Goal: Transaction & Acquisition: Book appointment/travel/reservation

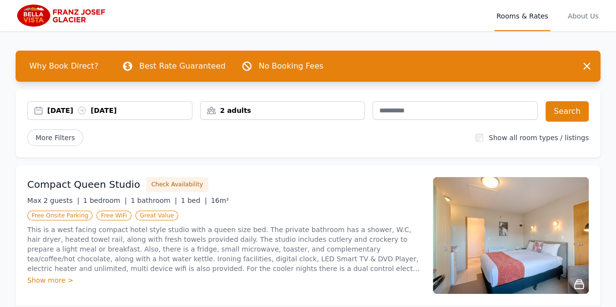
click at [76, 110] on div "[DATE] [DATE]" at bounding box center [119, 111] width 145 height 10
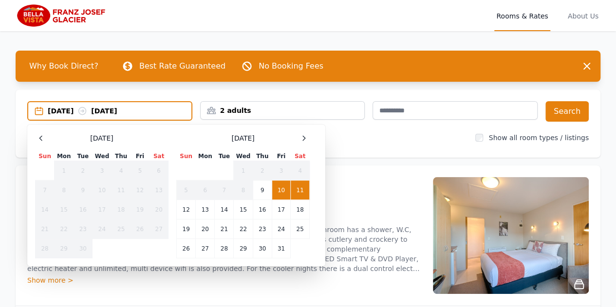
click at [303, 137] on icon at bounding box center [304, 138] width 8 height 8
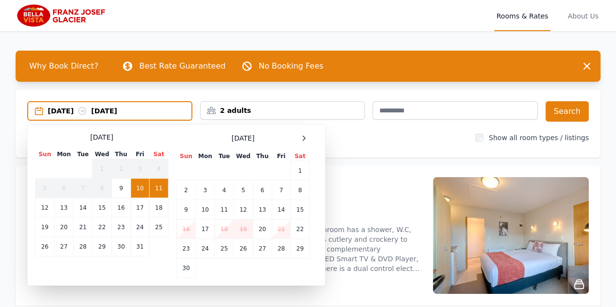
click at [303, 137] on icon at bounding box center [304, 138] width 8 height 8
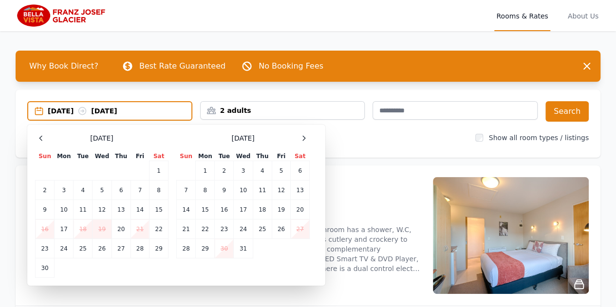
click at [303, 137] on icon at bounding box center [304, 138] width 8 height 8
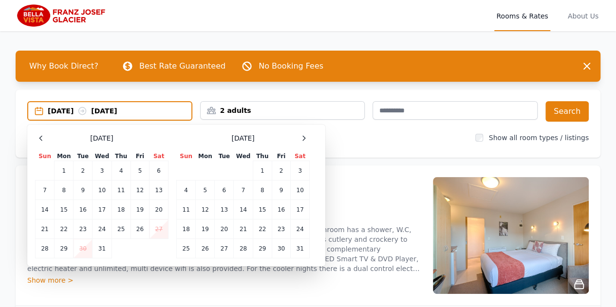
click at [301, 246] on td "31" at bounding box center [300, 248] width 19 height 19
click at [305, 134] on div at bounding box center [304, 138] width 12 height 12
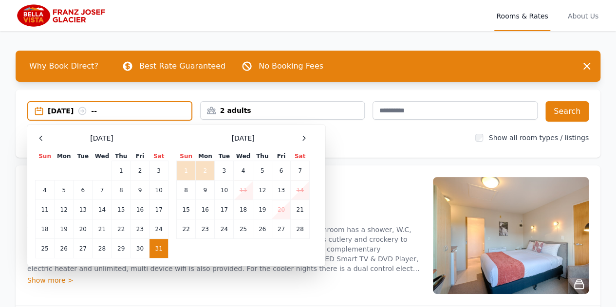
click at [206, 168] on td "2" at bounding box center [205, 170] width 19 height 19
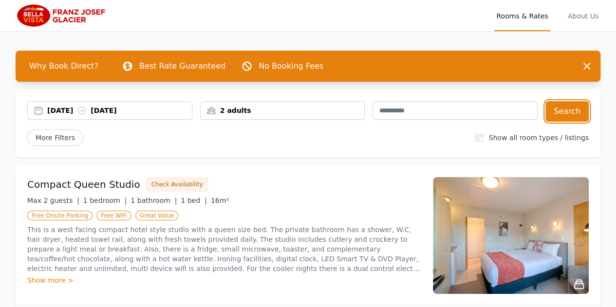
click at [573, 109] on button "Search" at bounding box center [566, 111] width 43 height 20
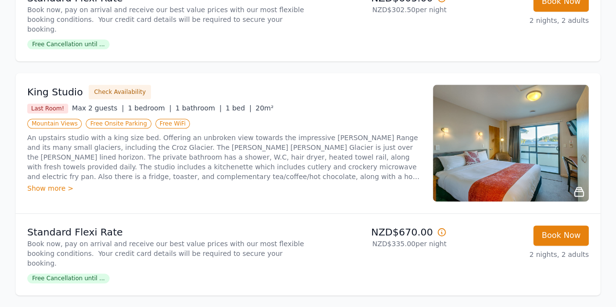
scroll to position [564, 0]
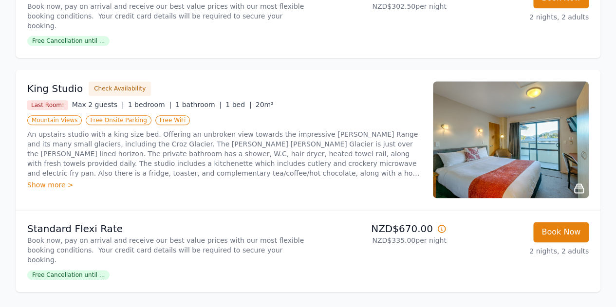
click at [521, 130] on img at bounding box center [511, 139] width 156 height 117
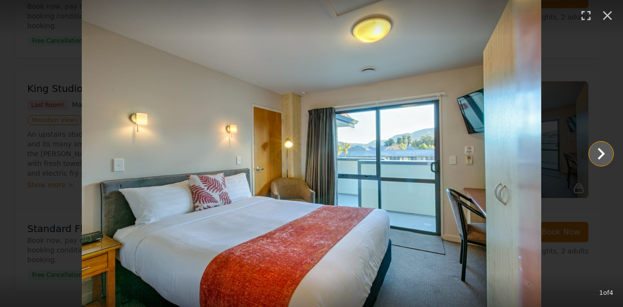
click at [603, 153] on icon "Show slide 2 of 4" at bounding box center [601, 154] width 7 height 12
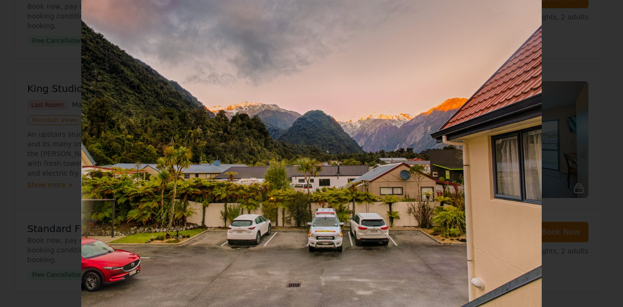
click at [601, 156] on icon "Show slide 3 of 4" at bounding box center [601, 154] width 7 height 12
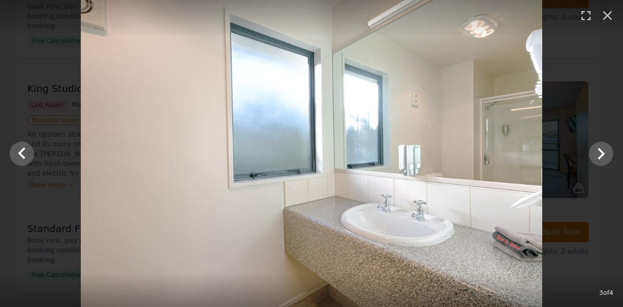
click at [599, 152] on icon "Show slide 4 of 4" at bounding box center [601, 153] width 23 height 23
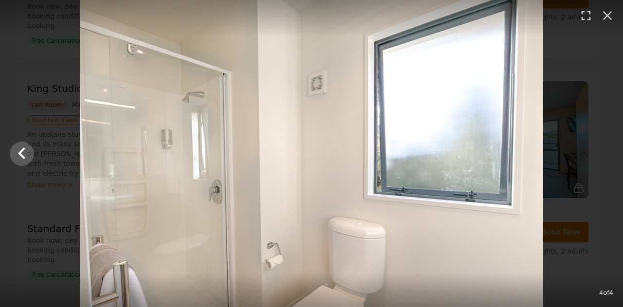
click at [612, 16] on icon "button" at bounding box center [608, 16] width 16 height 16
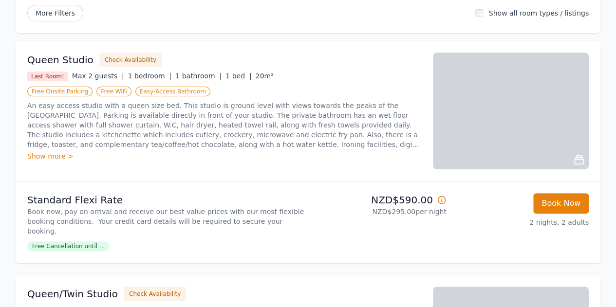
scroll to position [124, 0]
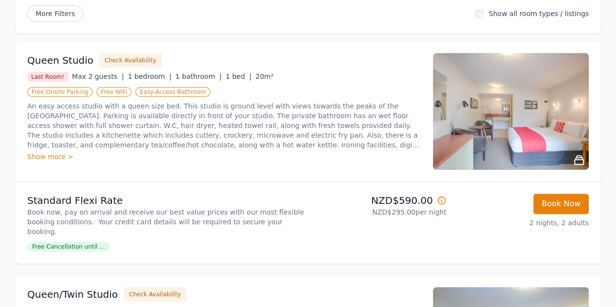
click at [539, 98] on img at bounding box center [511, 111] width 156 height 117
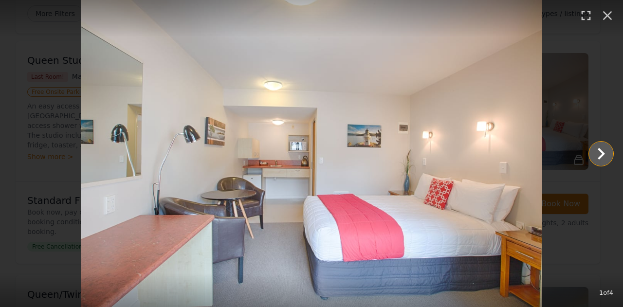
click at [605, 150] on icon "Show slide 2 of 4" at bounding box center [601, 153] width 23 height 23
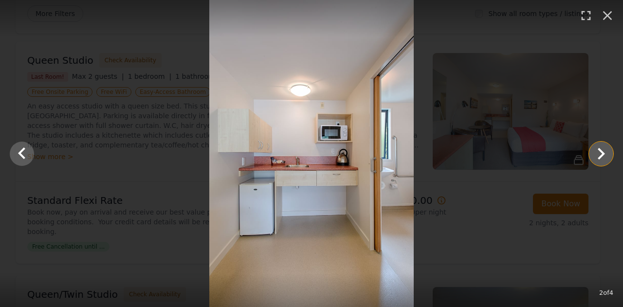
click at [603, 155] on icon "Show slide 3 of 4" at bounding box center [601, 154] width 7 height 12
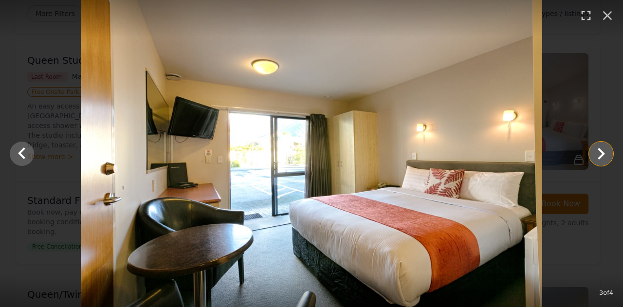
click at [597, 155] on icon "Show slide 4 of 4" at bounding box center [601, 153] width 23 height 23
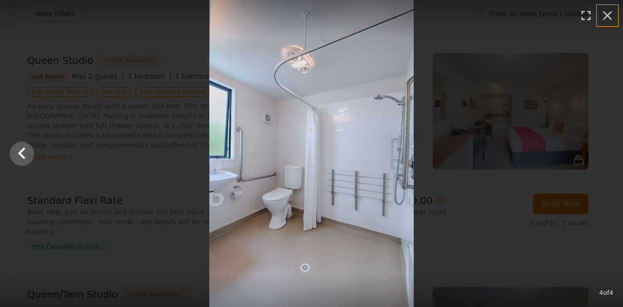
click at [607, 19] on icon "button" at bounding box center [608, 16] width 16 height 16
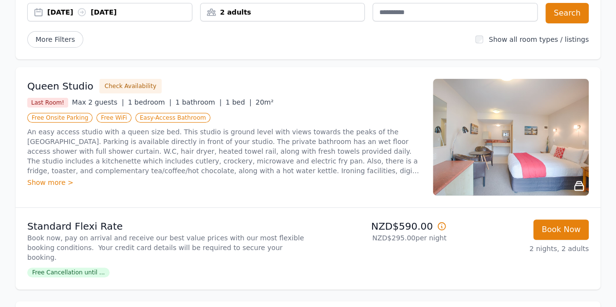
scroll to position [0, 0]
